Goal: Unclear

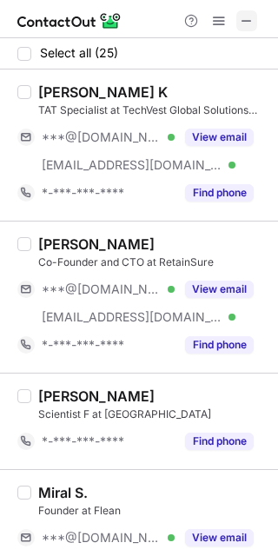
click at [246, 23] on span at bounding box center [247, 21] width 14 height 14
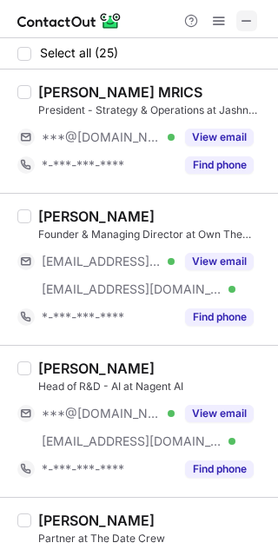
click at [245, 18] on span at bounding box center [247, 21] width 14 height 14
